Goal: Task Accomplishment & Management: Use online tool/utility

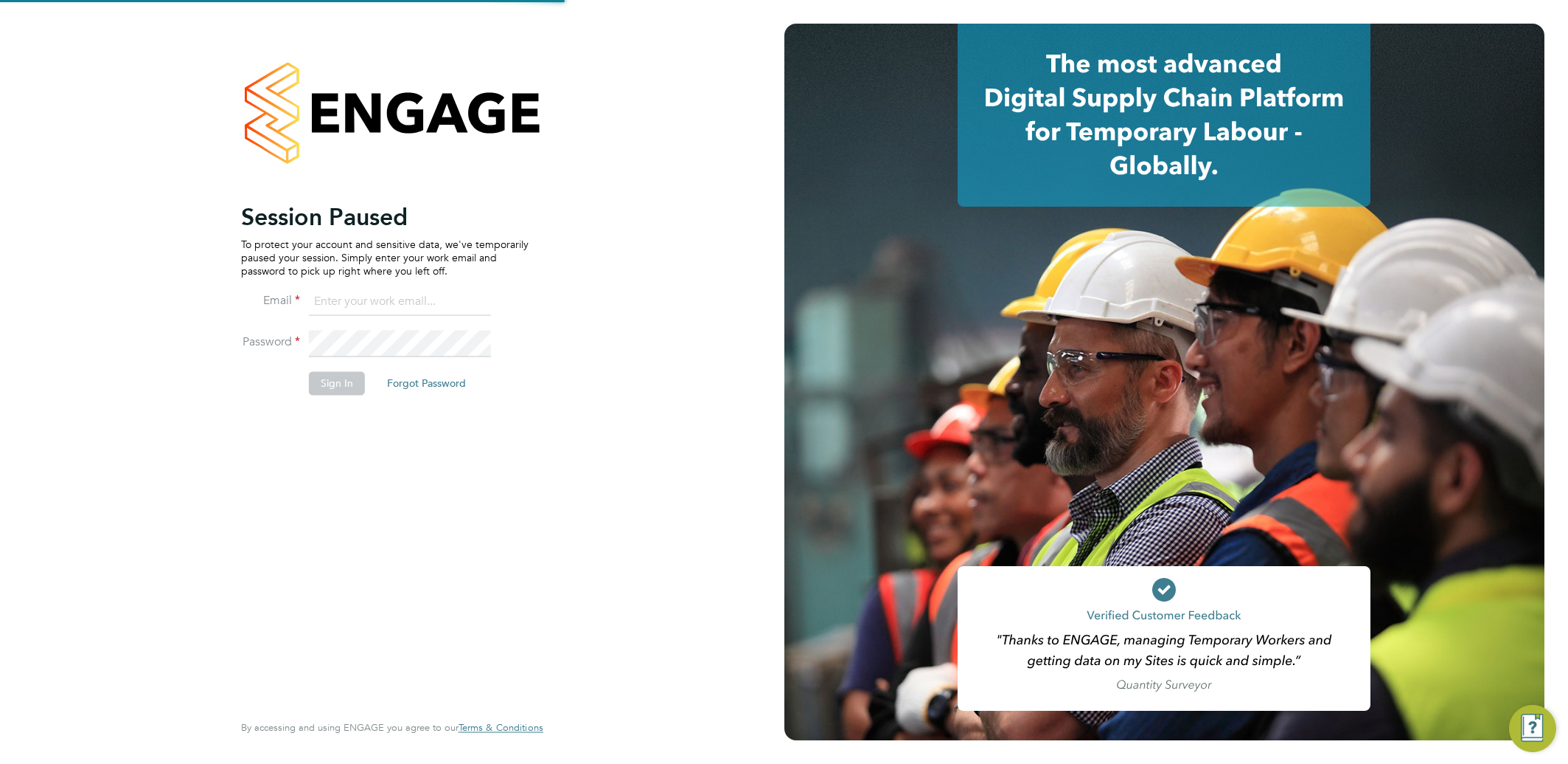
type input "[EMAIL_ADDRESS][DOMAIN_NAME]"
click at [328, 388] on button "Sign In" at bounding box center [337, 382] width 56 height 23
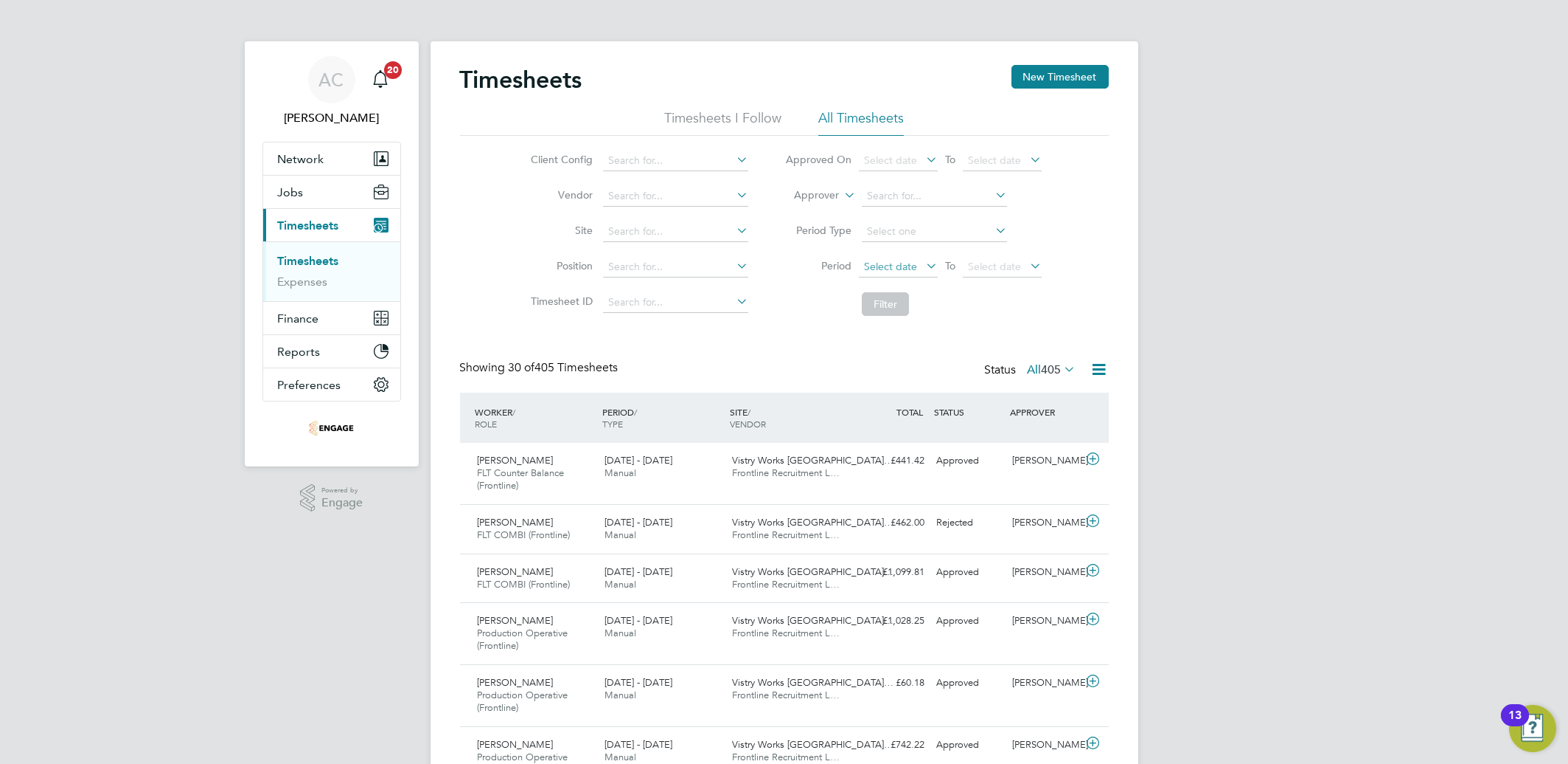
click at [891, 260] on span "Select date" at bounding box center [890, 266] width 53 height 13
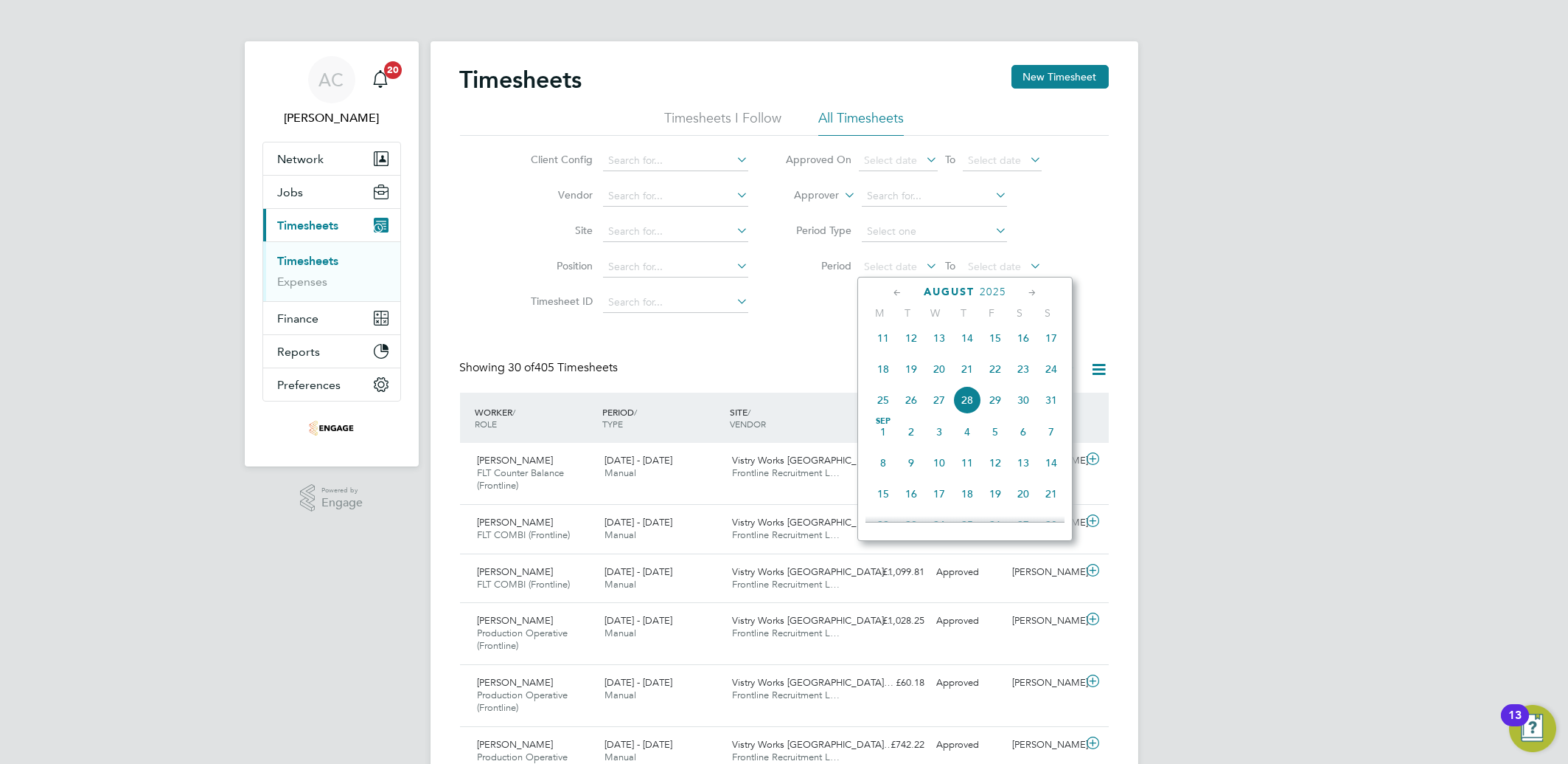
click at [885, 375] on span "18" at bounding box center [884, 369] width 28 height 28
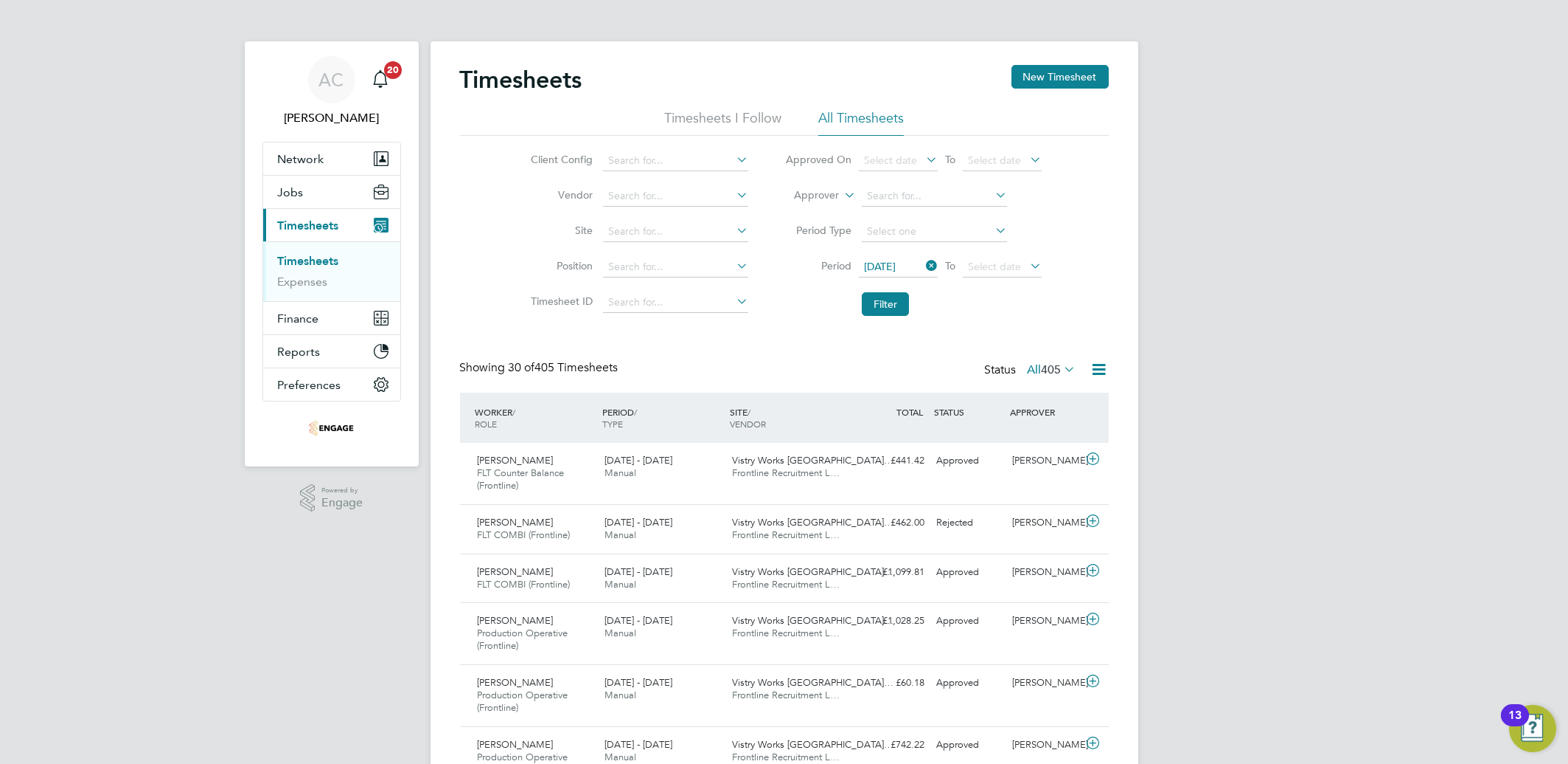
click at [1008, 255] on li "Period [DATE] To Select date" at bounding box center [912, 267] width 293 height 35
click at [1008, 267] on span "Select date" at bounding box center [994, 266] width 53 height 13
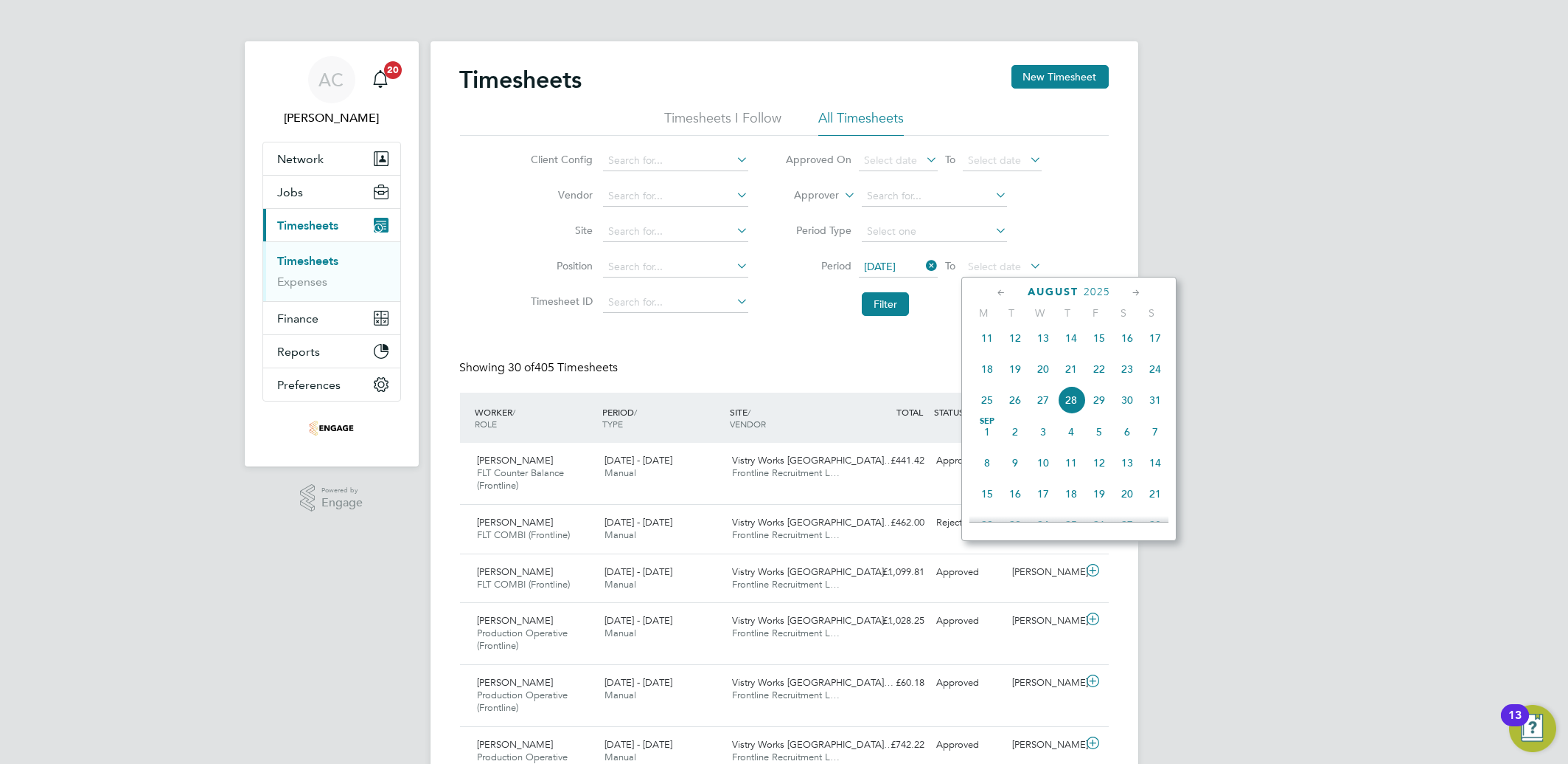
click at [1163, 376] on span "24" at bounding box center [1156, 369] width 28 height 28
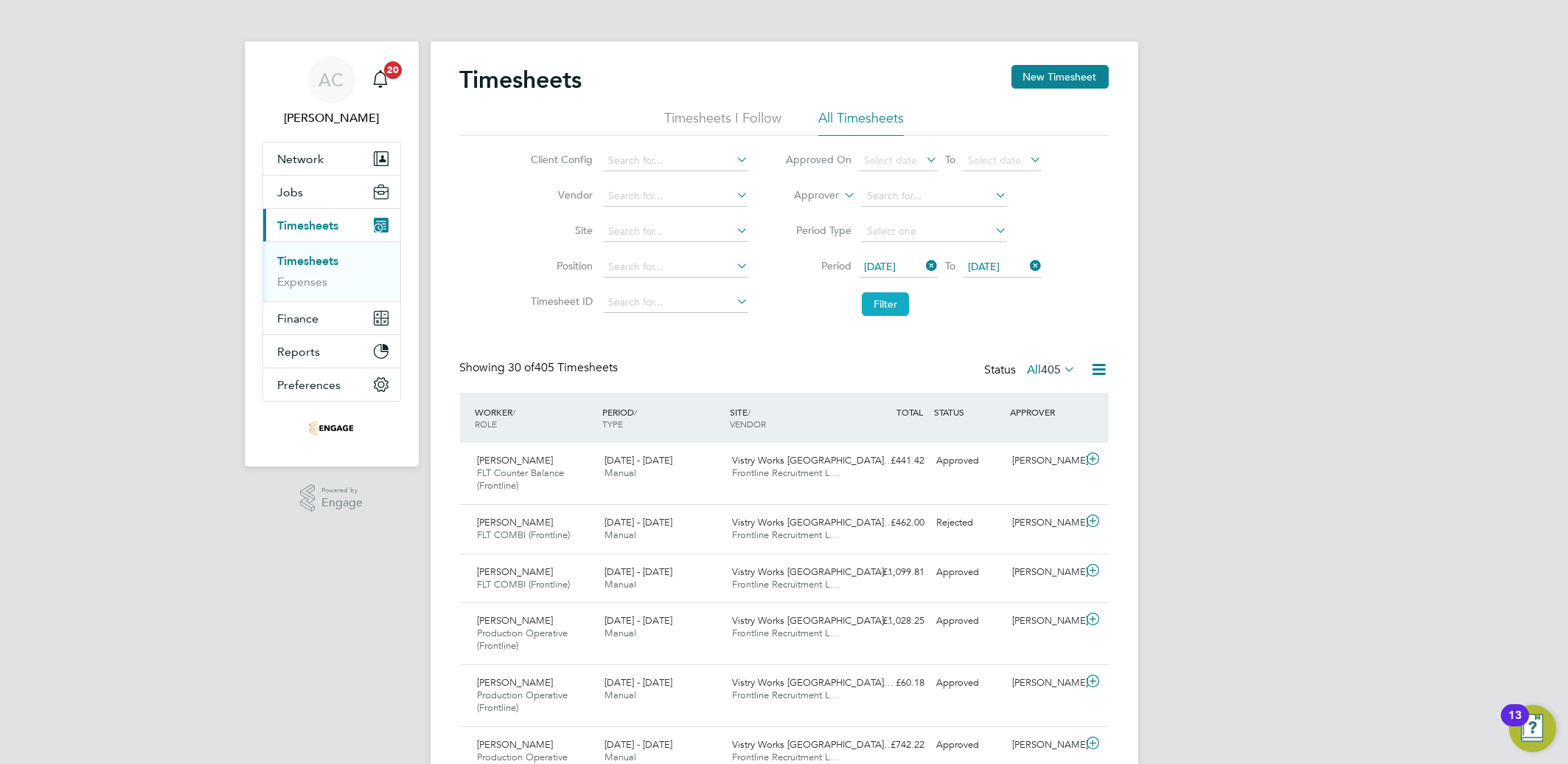
click at [890, 315] on button "Filter" at bounding box center [885, 304] width 47 height 23
click at [1099, 369] on icon at bounding box center [1100, 369] width 19 height 19
click at [982, 406] on li "Export Timesheets" at bounding box center [1007, 404] width 196 height 20
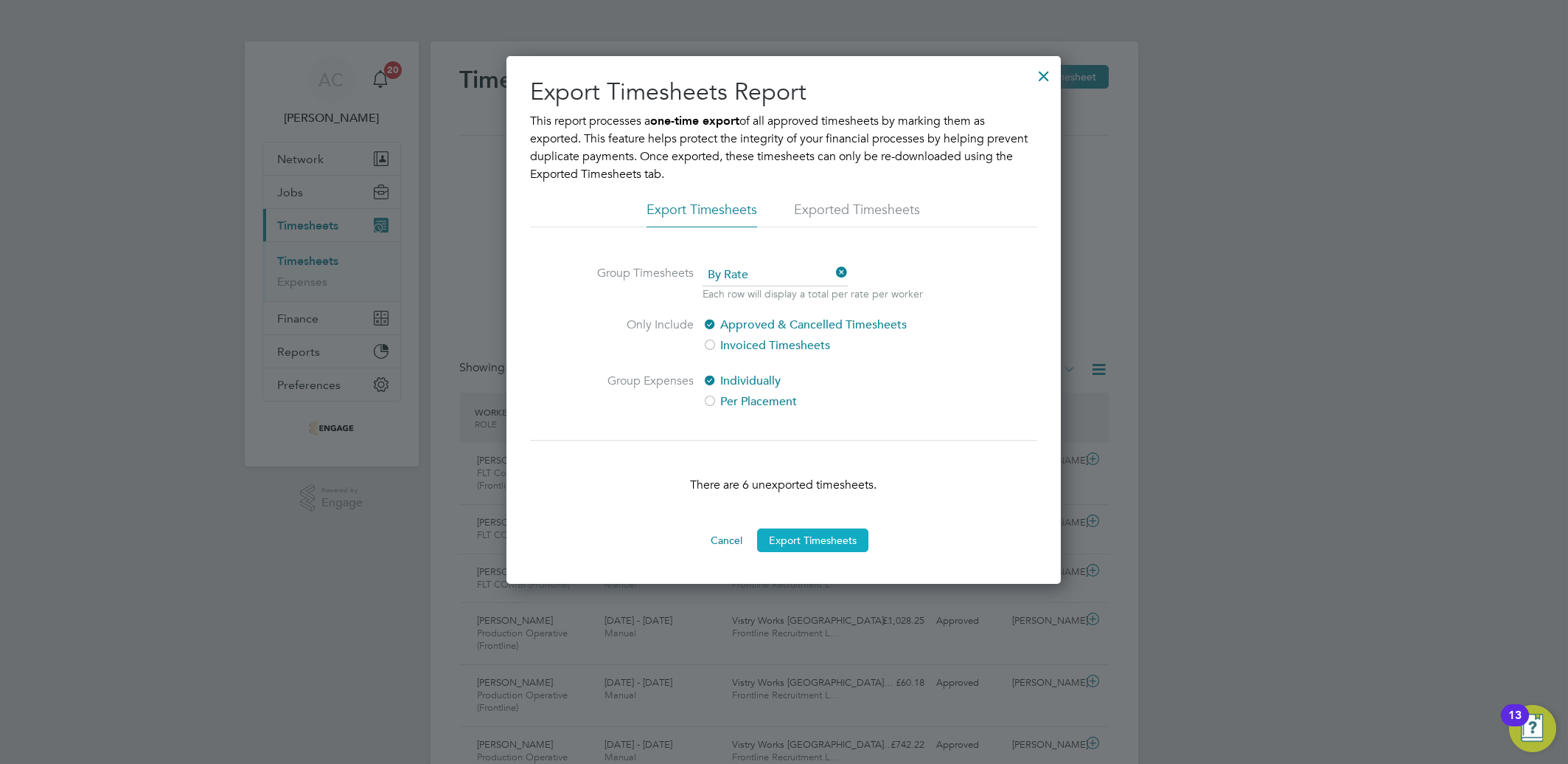
click at [796, 551] on button "Export Timesheets" at bounding box center [813, 539] width 112 height 23
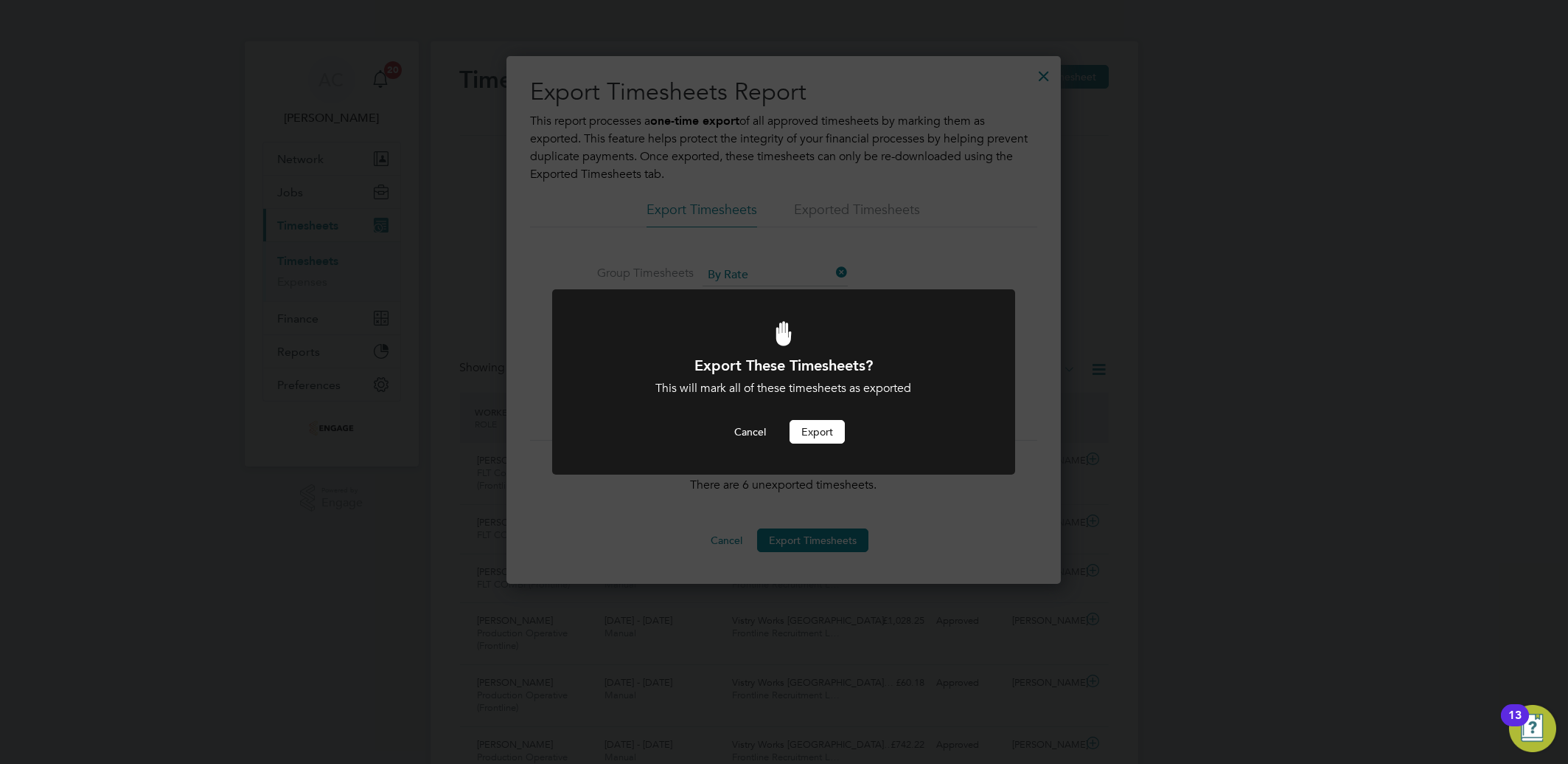
click at [795, 424] on button "Export" at bounding box center [817, 431] width 55 height 23
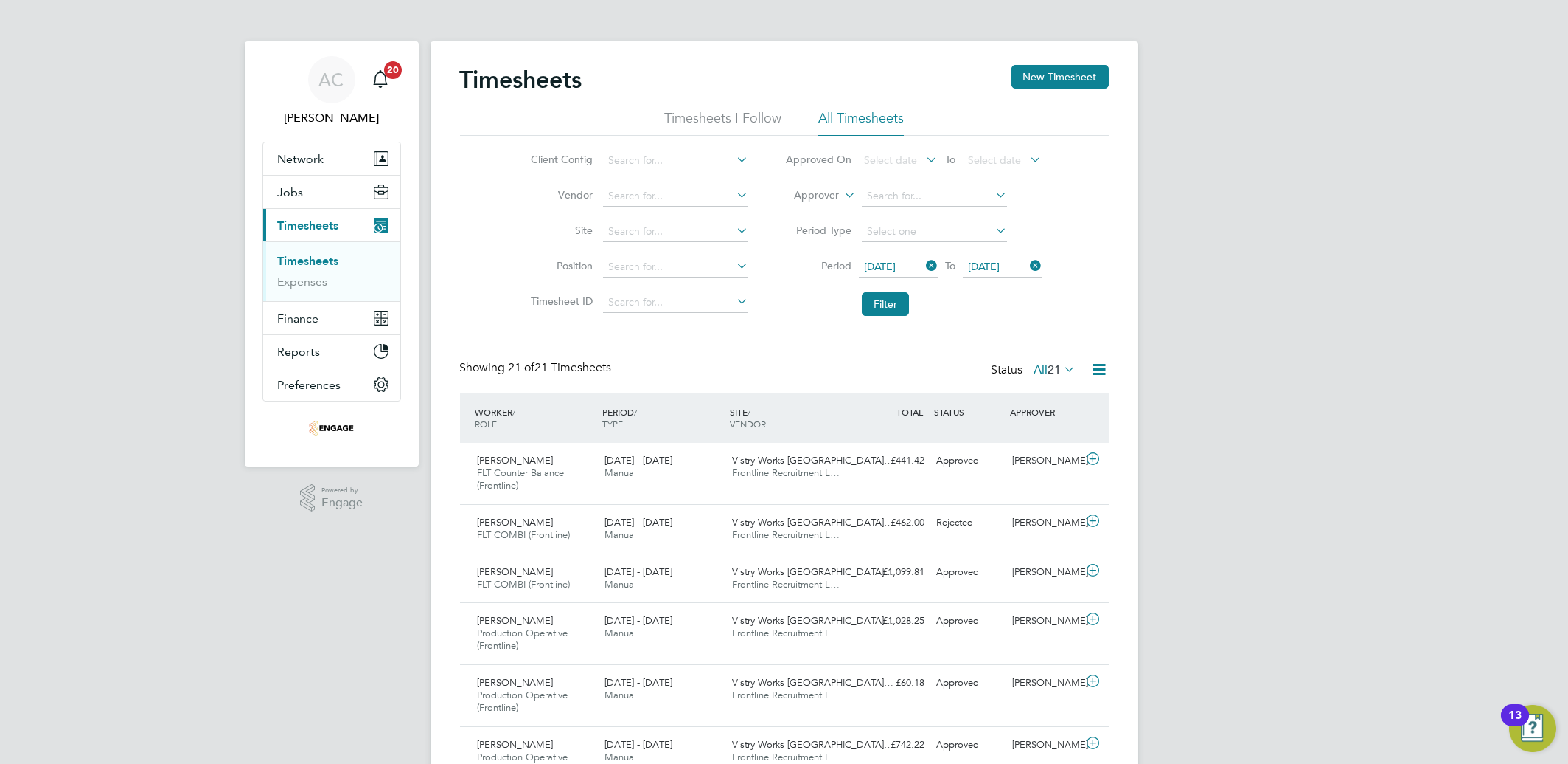
click at [1092, 362] on icon at bounding box center [1100, 369] width 19 height 19
click at [1050, 430] on li "Download Timesheets Report" at bounding box center [1007, 434] width 196 height 20
